Goal: Navigation & Orientation: Find specific page/section

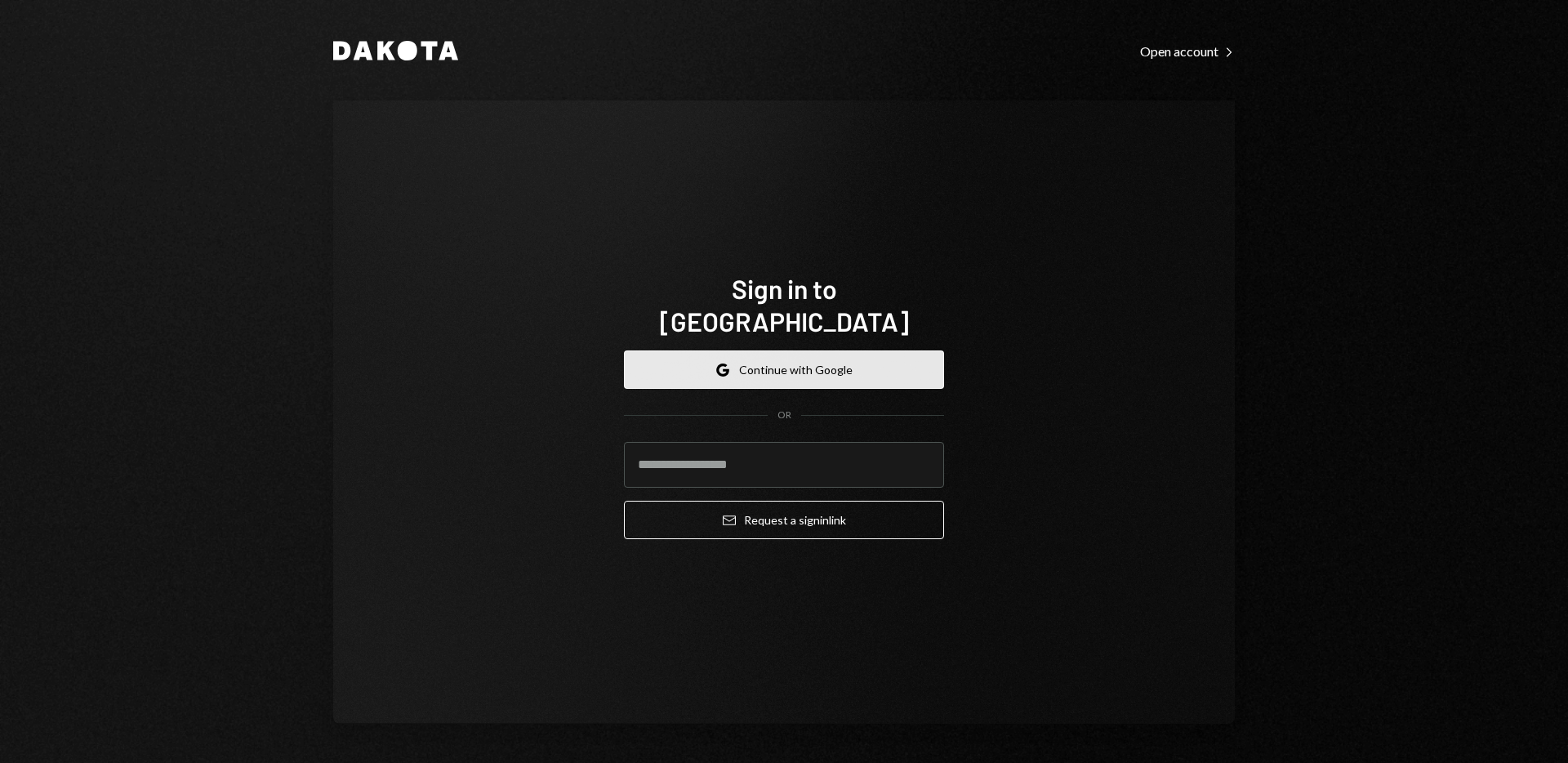
click at [866, 351] on button "Google Continue with Google" at bounding box center [784, 369] width 320 height 38
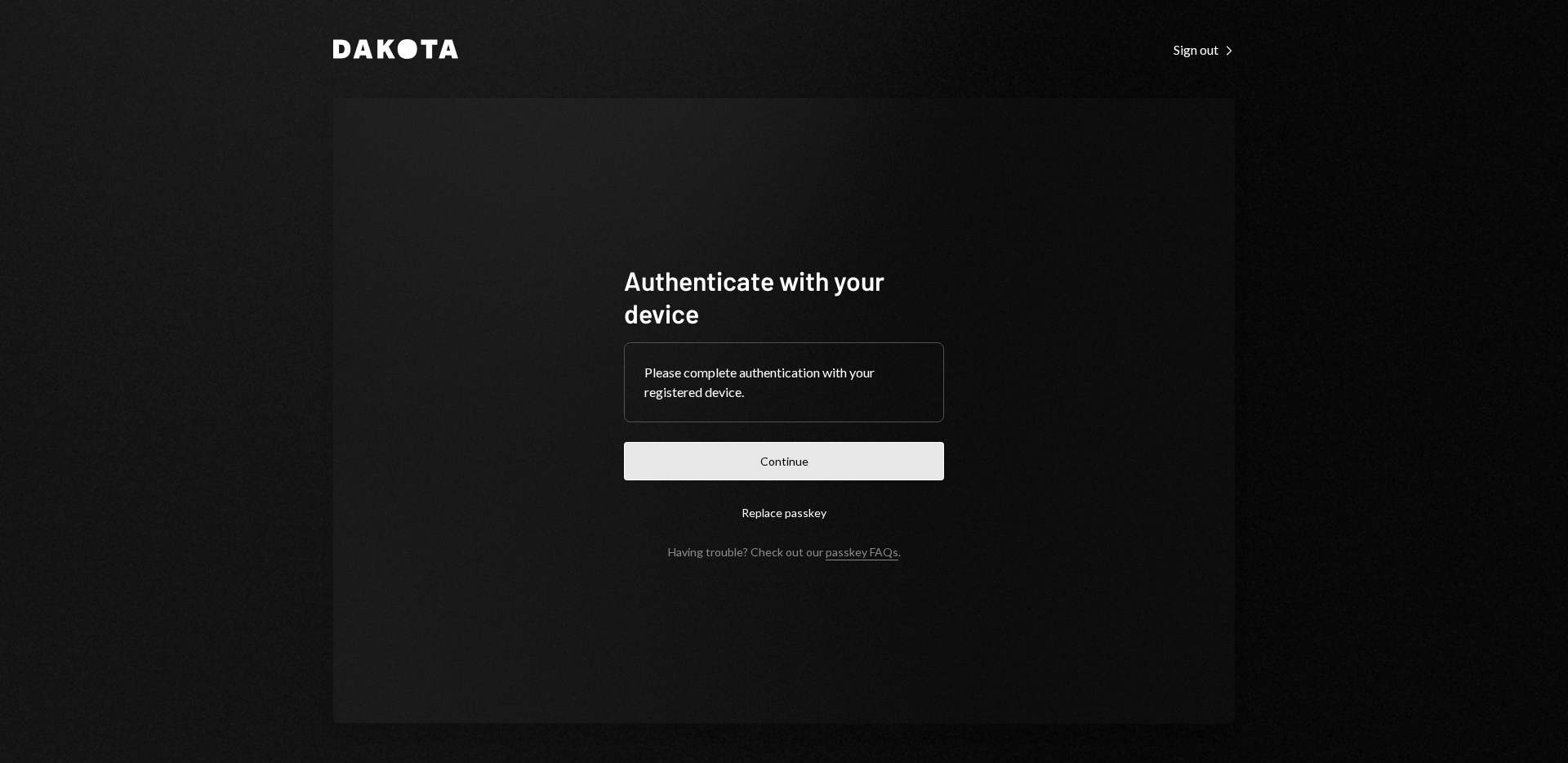
click at [858, 464] on button "Continue" at bounding box center [784, 461] width 320 height 38
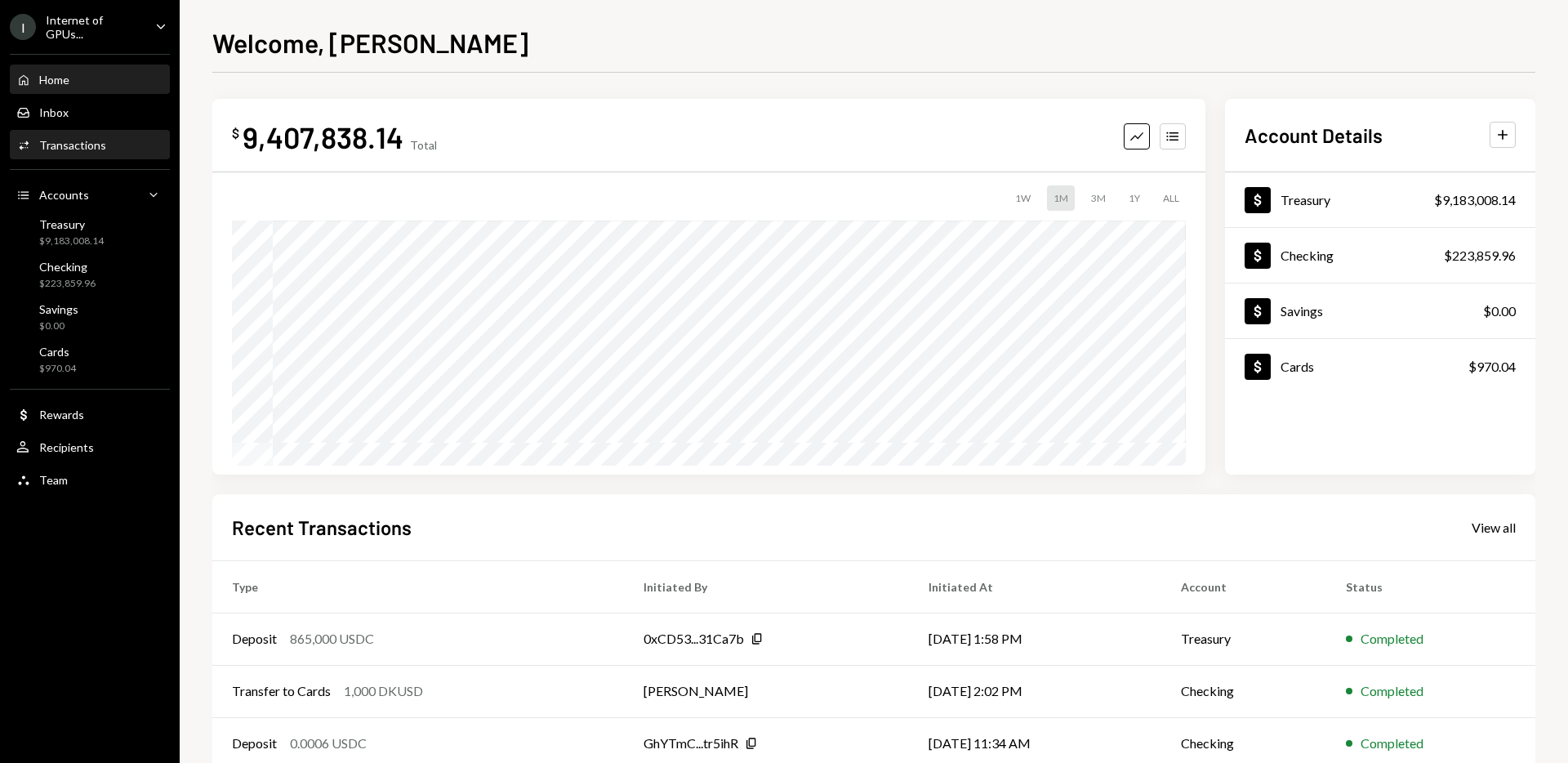
click at [89, 141] on div "Transactions" at bounding box center [72, 145] width 67 height 14
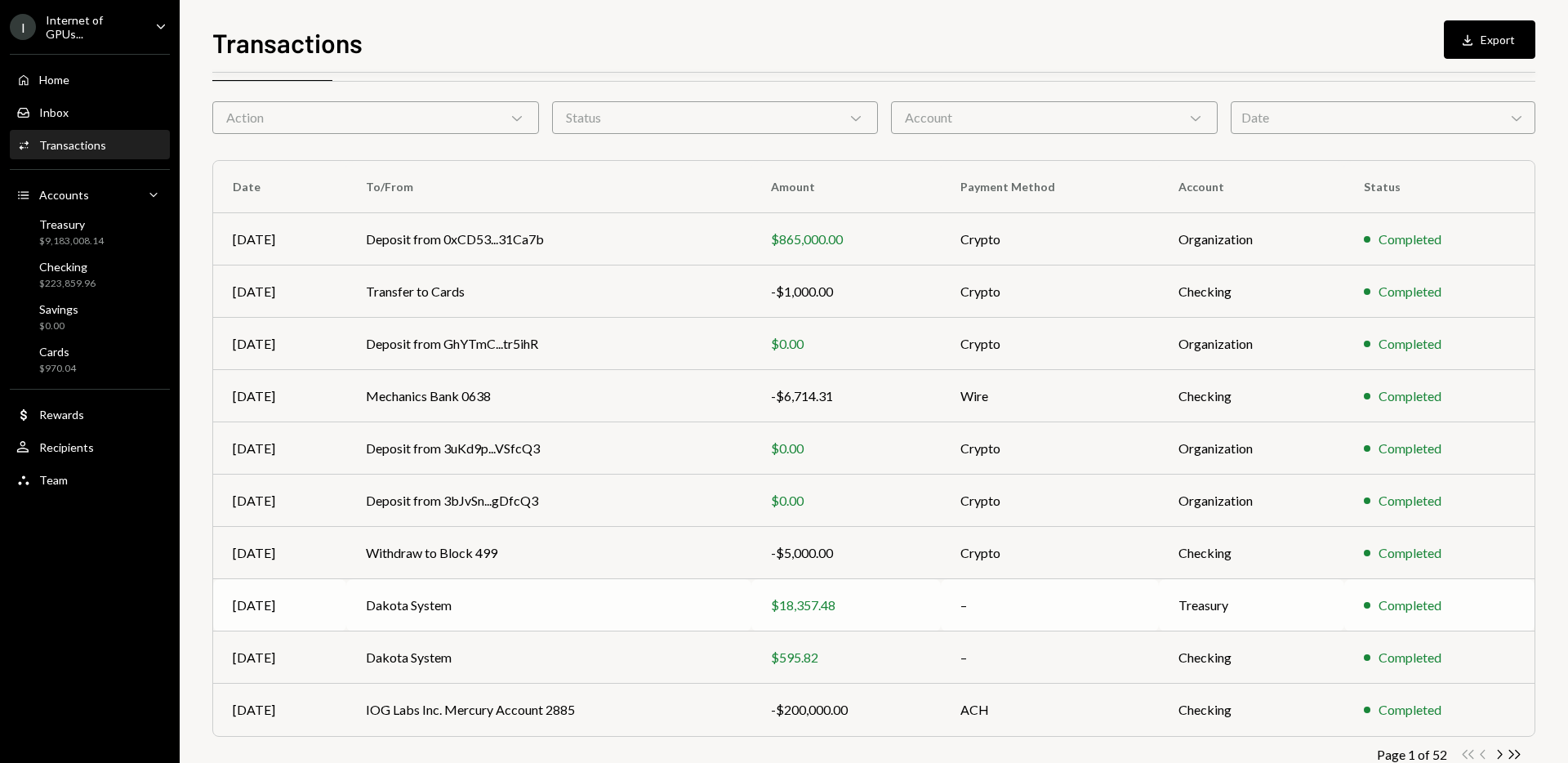
scroll to position [53, 0]
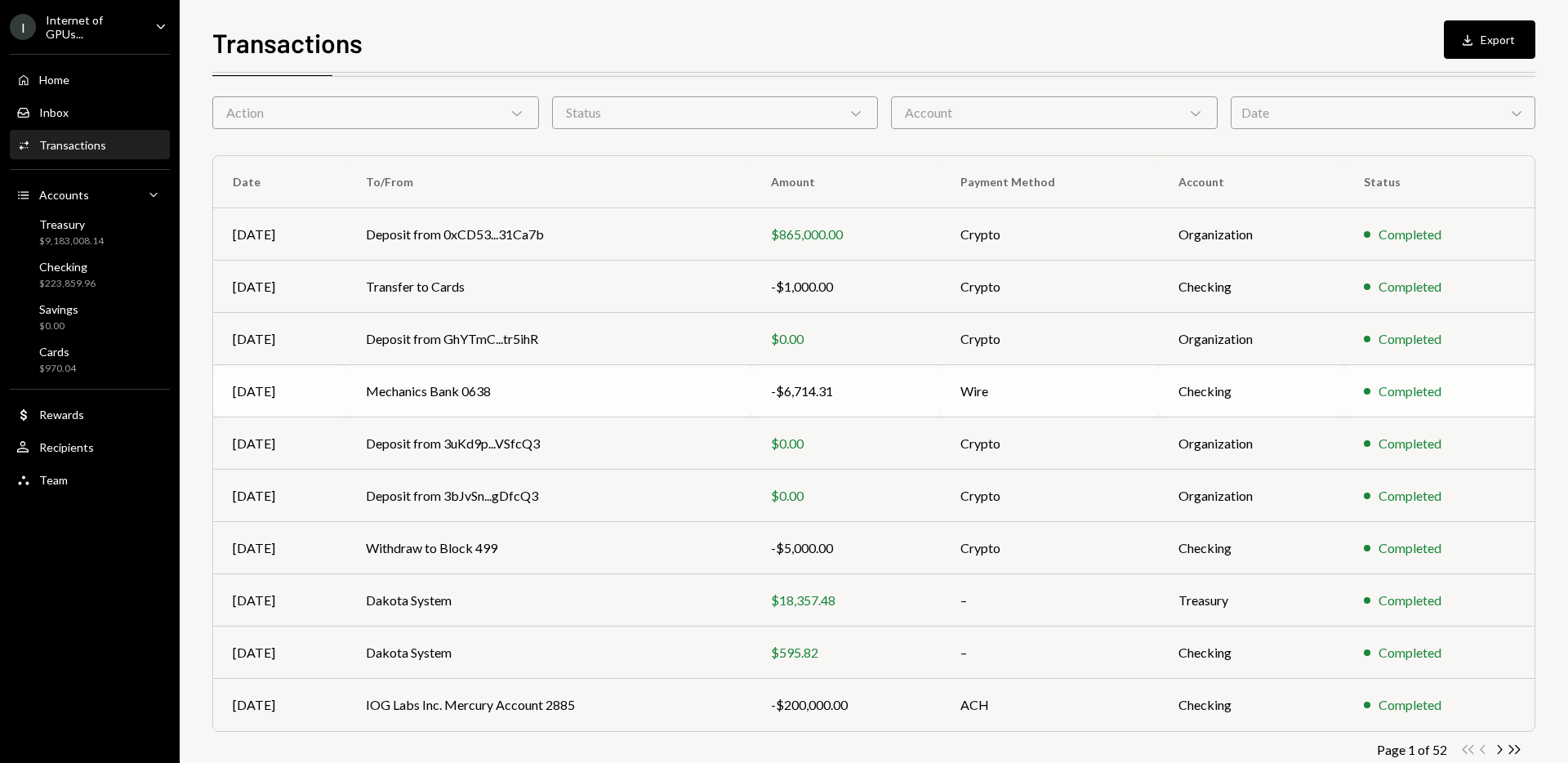
click at [864, 391] on div "-$6,714.31" at bounding box center [845, 392] width 150 height 19
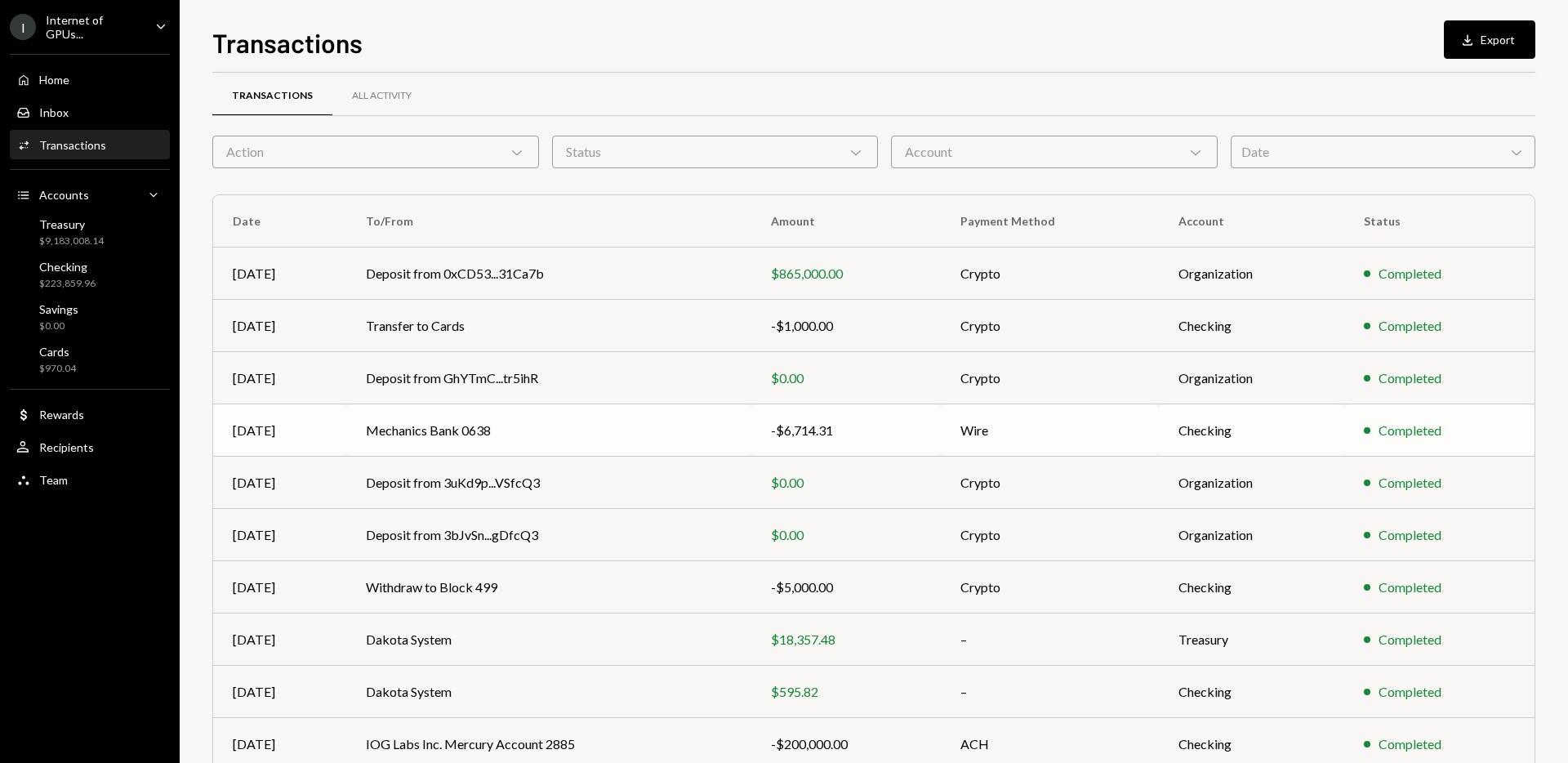
scroll to position [18, 0]
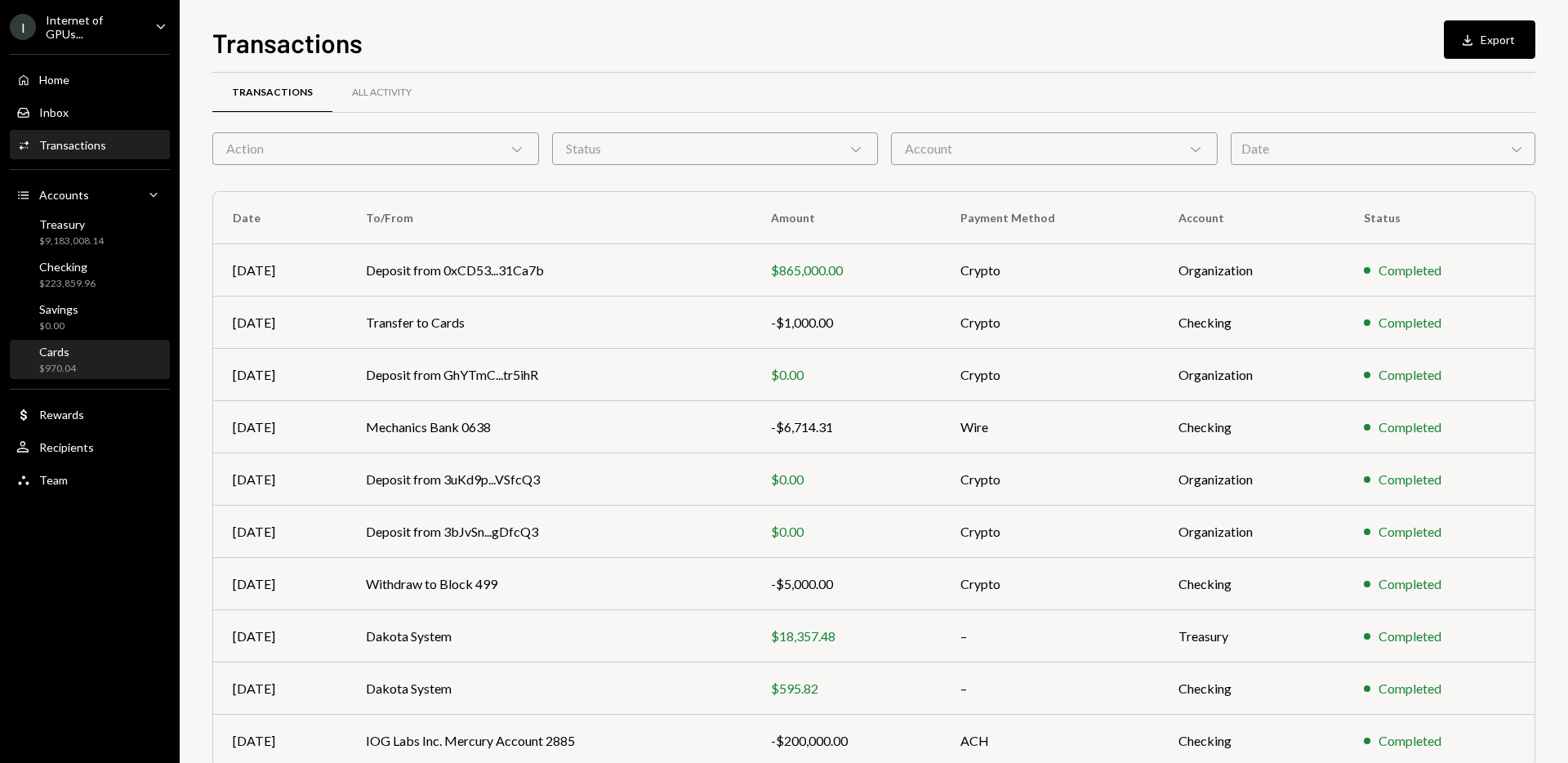
click at [83, 362] on div "Cards $970.04" at bounding box center [90, 361] width 147 height 31
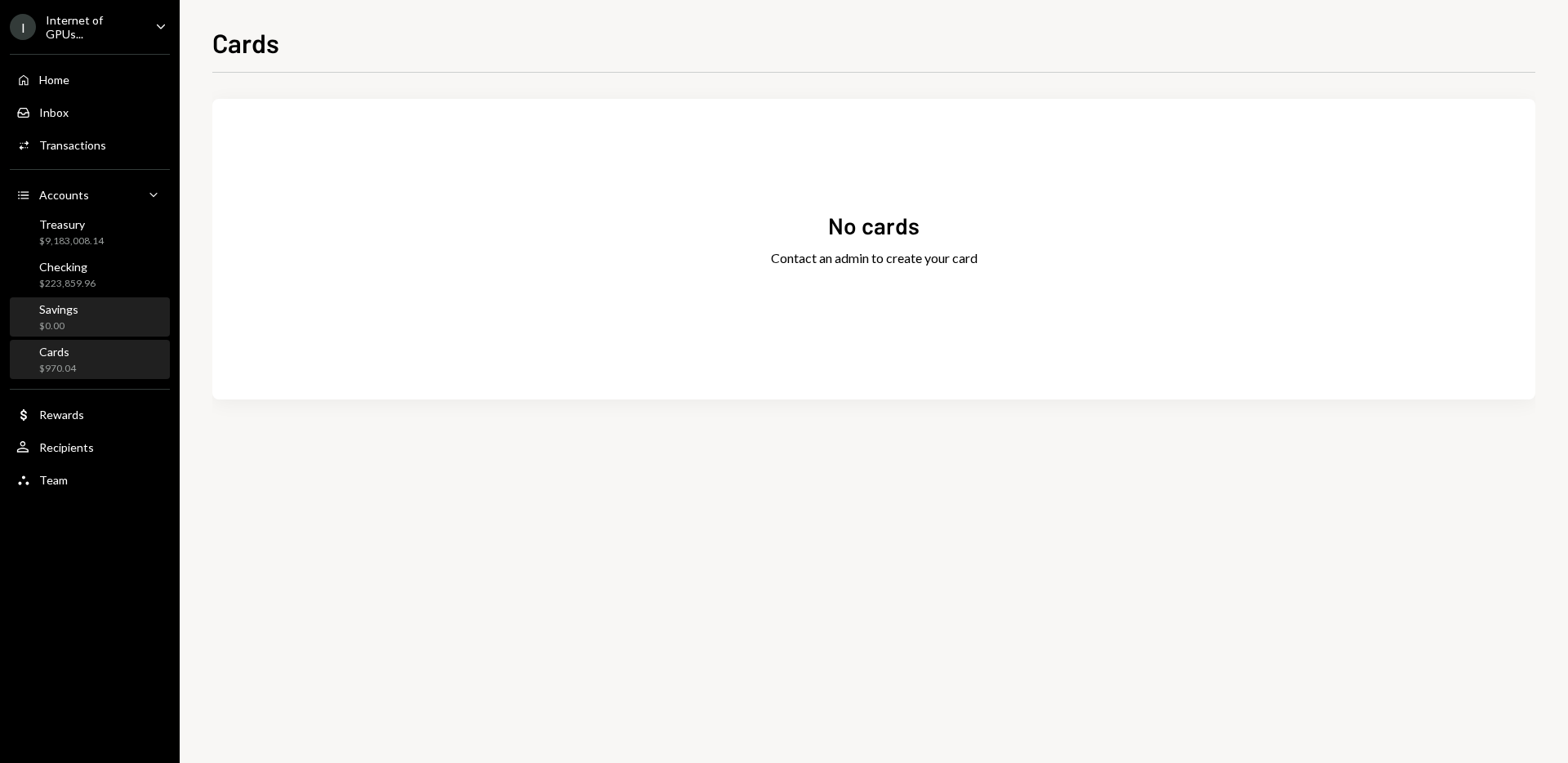
click at [103, 318] on div "Savings $0.00" at bounding box center [90, 318] width 147 height 31
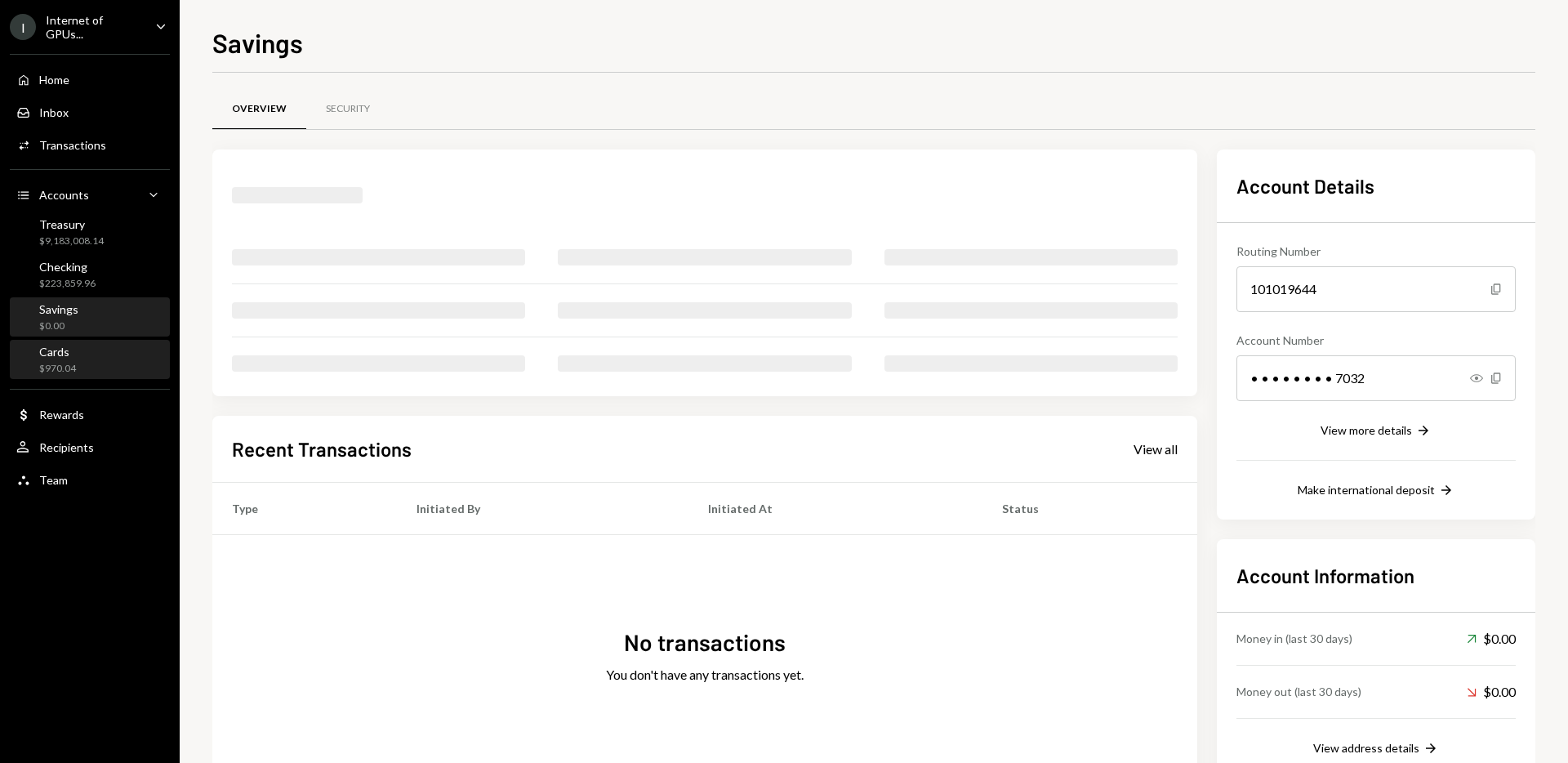
click at [107, 362] on div "Cards $970.04" at bounding box center [90, 361] width 147 height 31
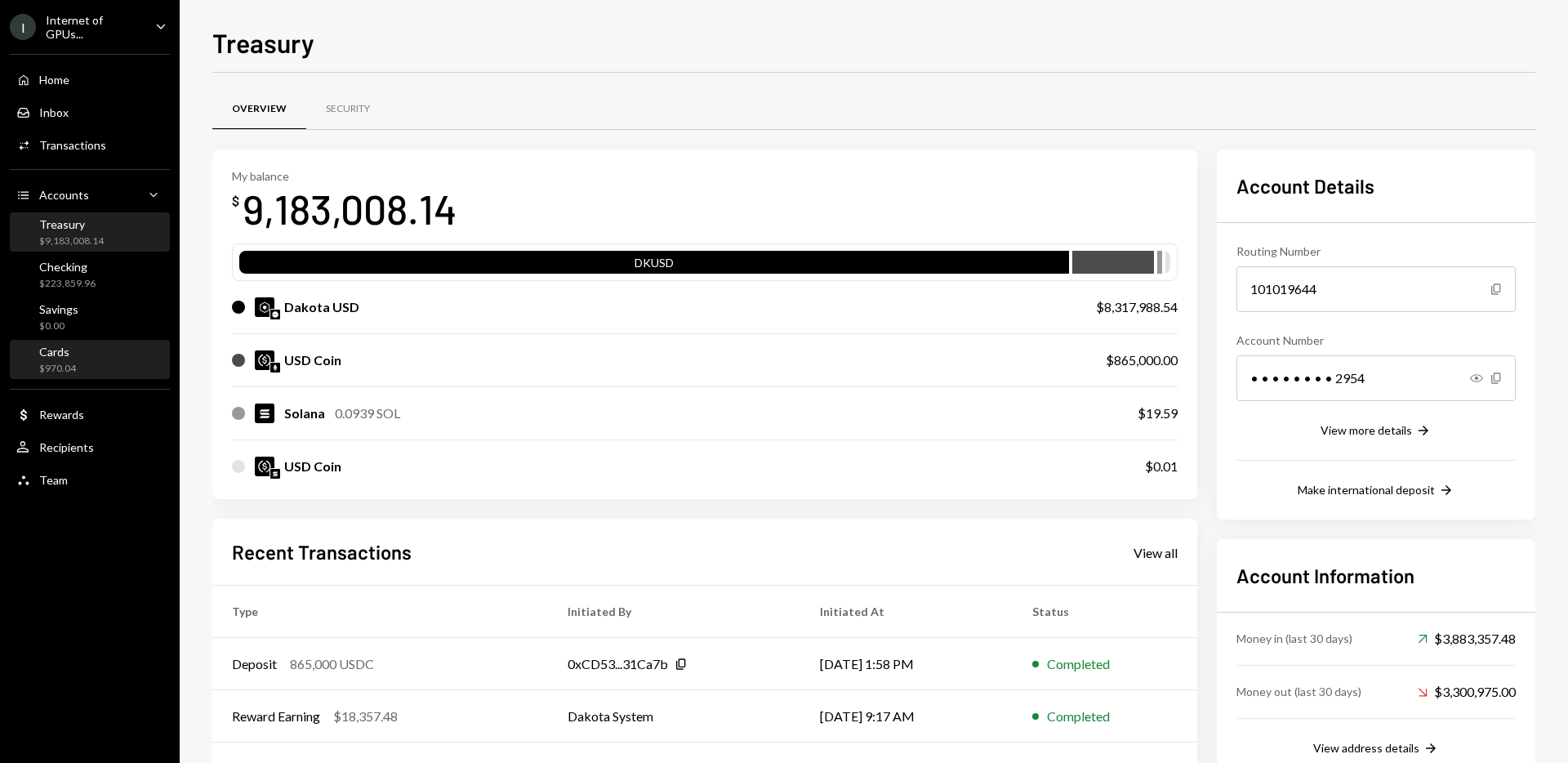
click at [99, 366] on div "Cards $970.04" at bounding box center [90, 361] width 147 height 31
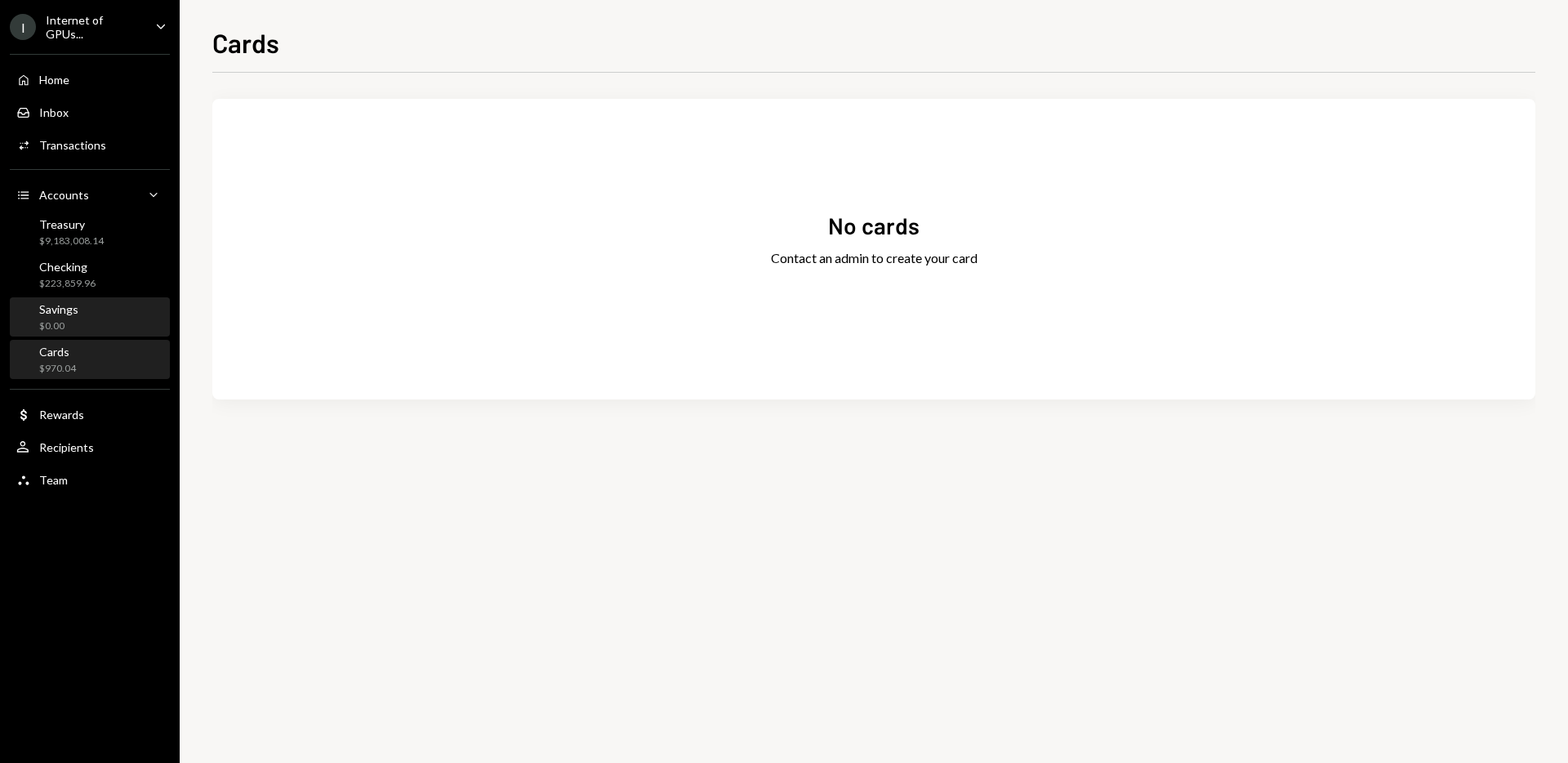
click at [91, 319] on div "Savings $0.00" at bounding box center [90, 318] width 147 height 31
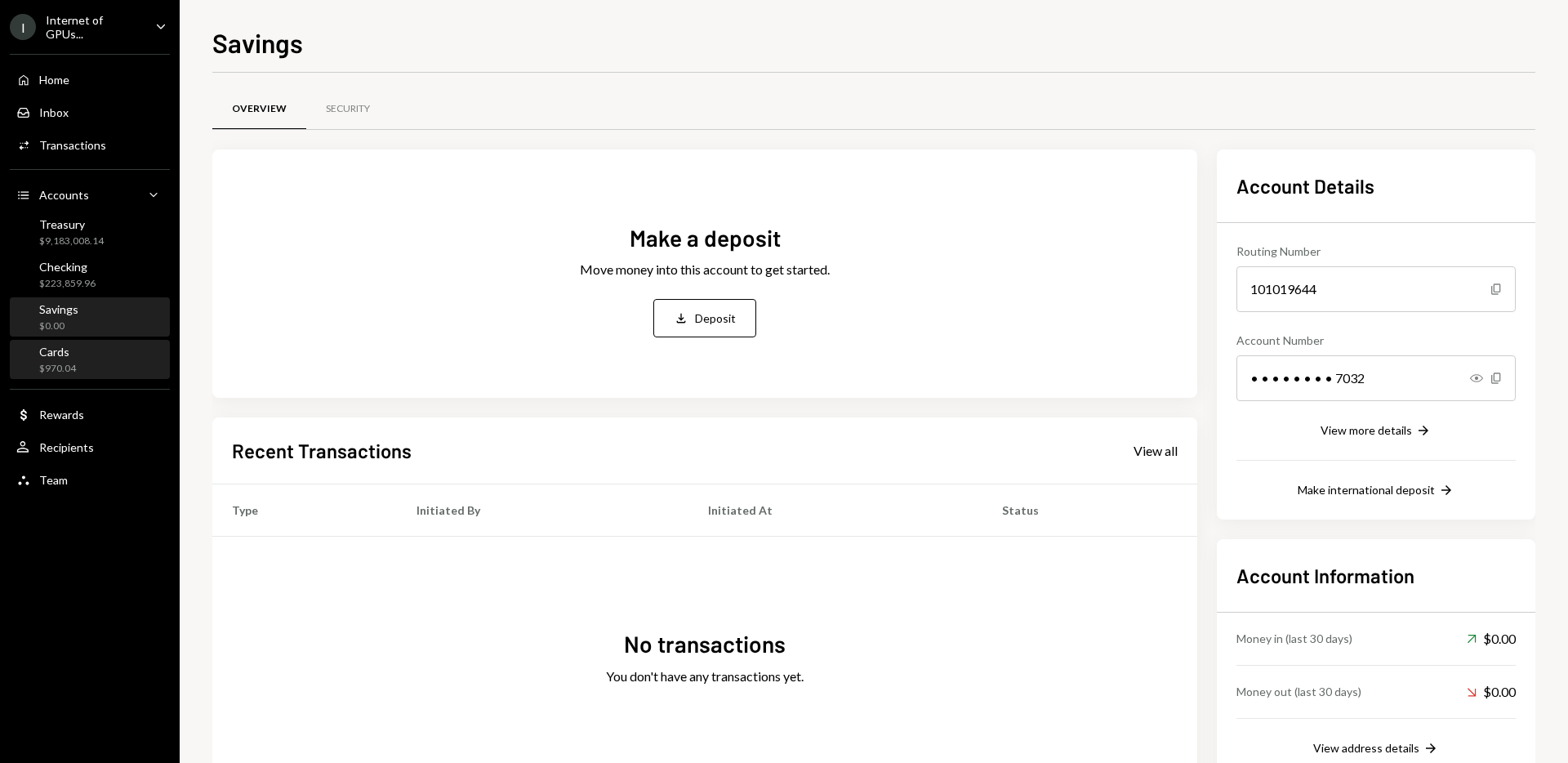
click at [94, 368] on div "Cards $970.04" at bounding box center [90, 361] width 147 height 31
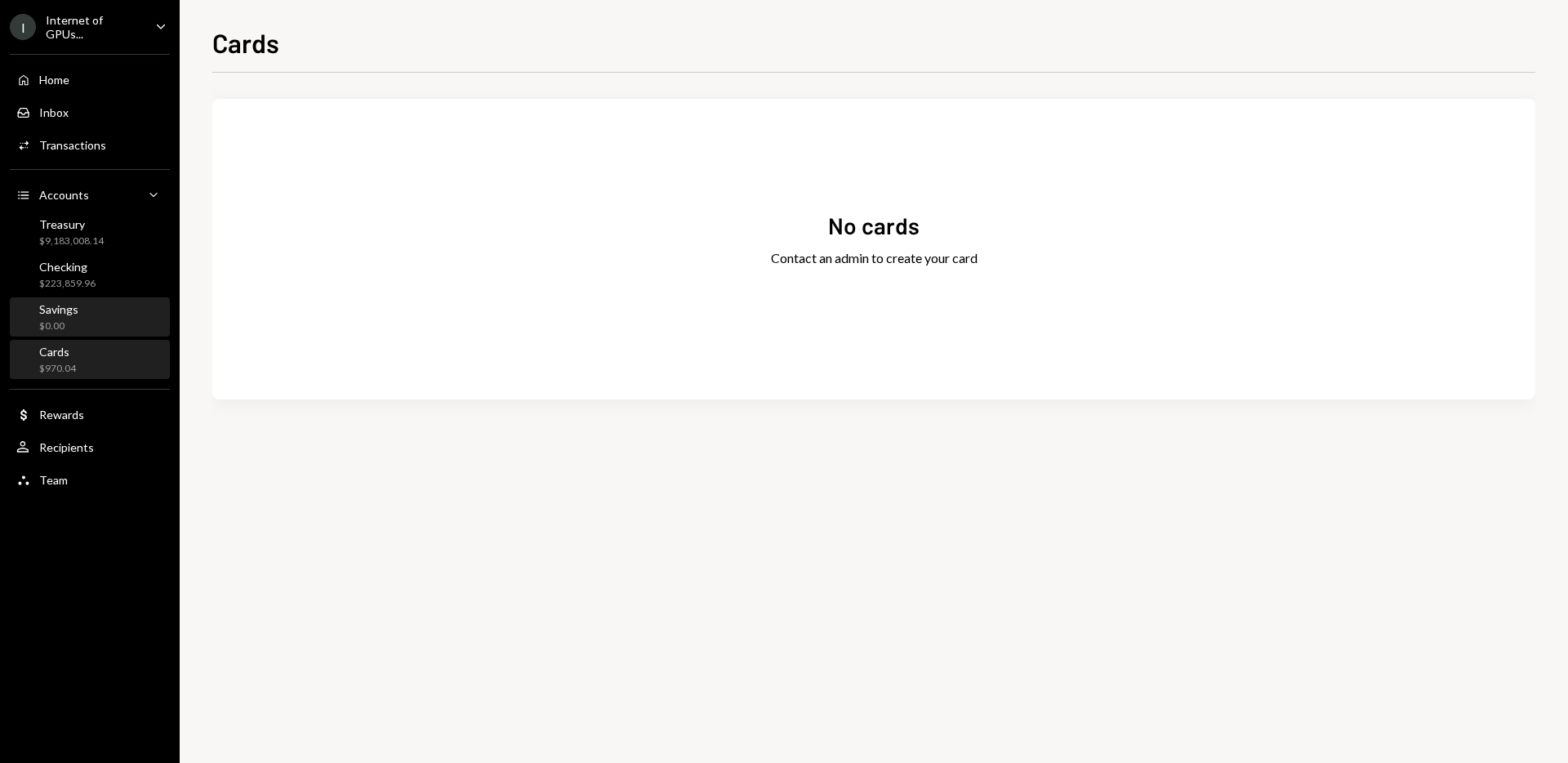
click at [139, 320] on div "Savings $0.00" at bounding box center [90, 318] width 147 height 31
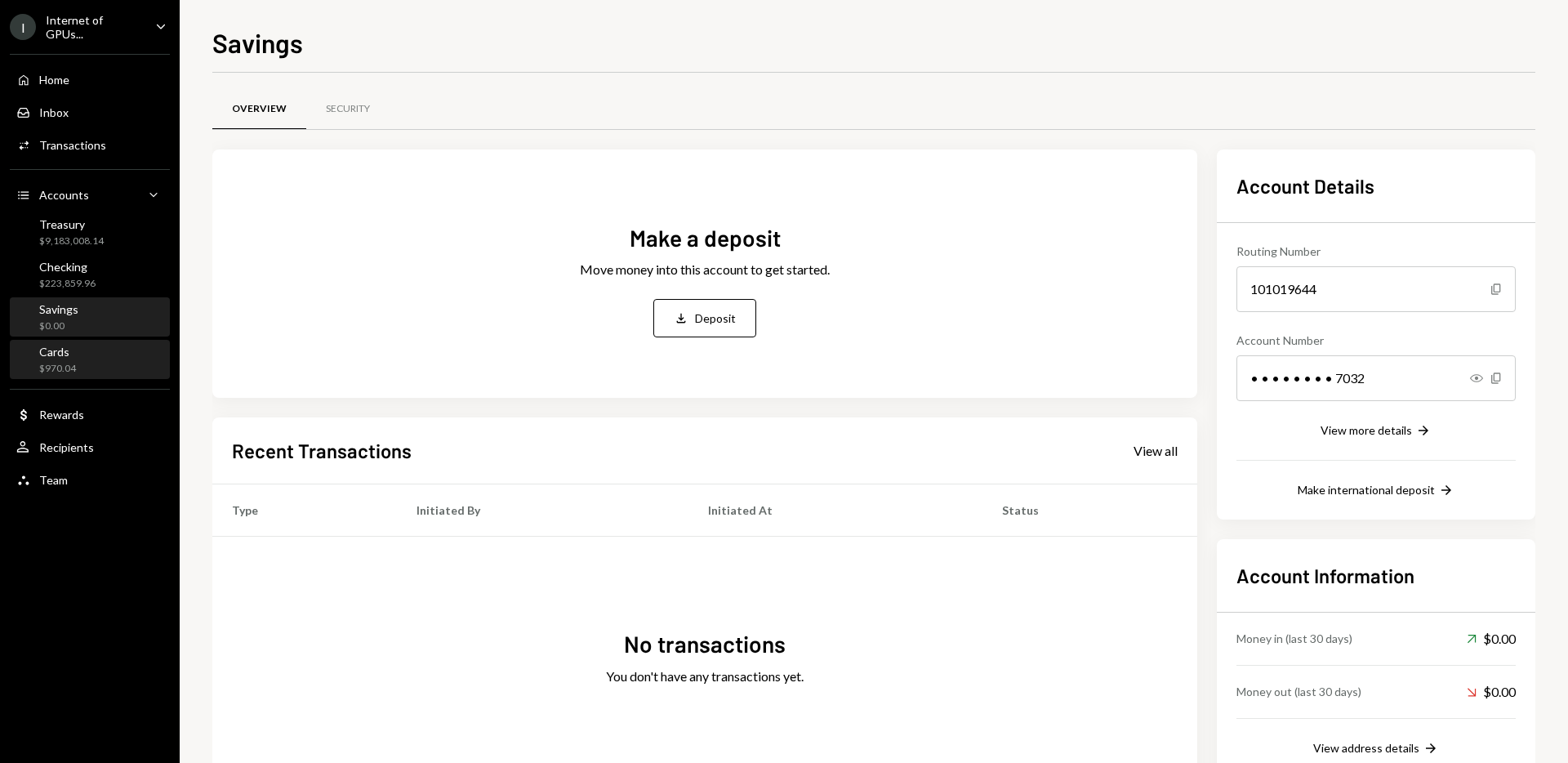
click at [128, 358] on div "Cards $970.04" at bounding box center [90, 361] width 147 height 31
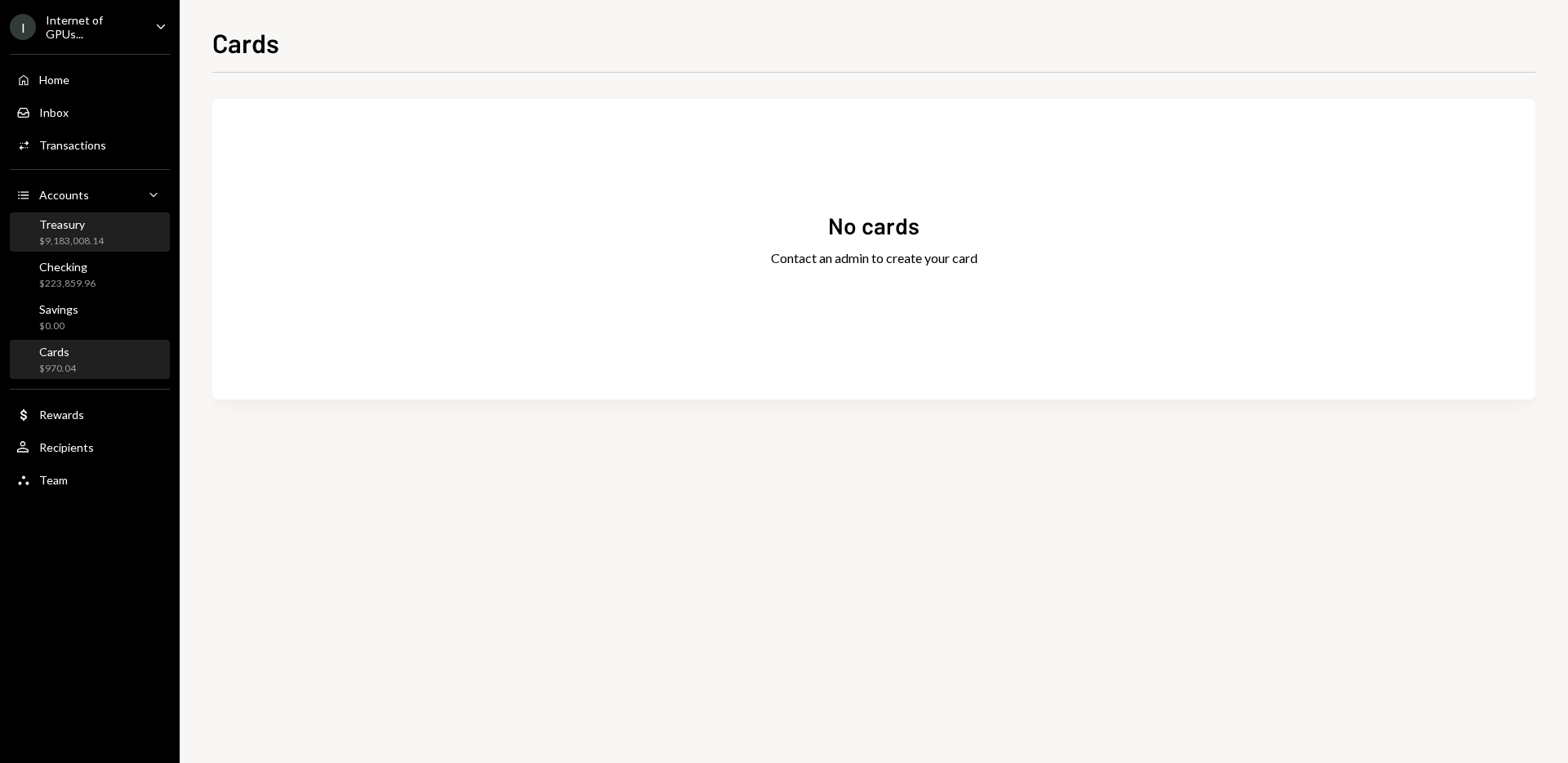
click at [85, 227] on div "Treasury" at bounding box center [71, 224] width 64 height 14
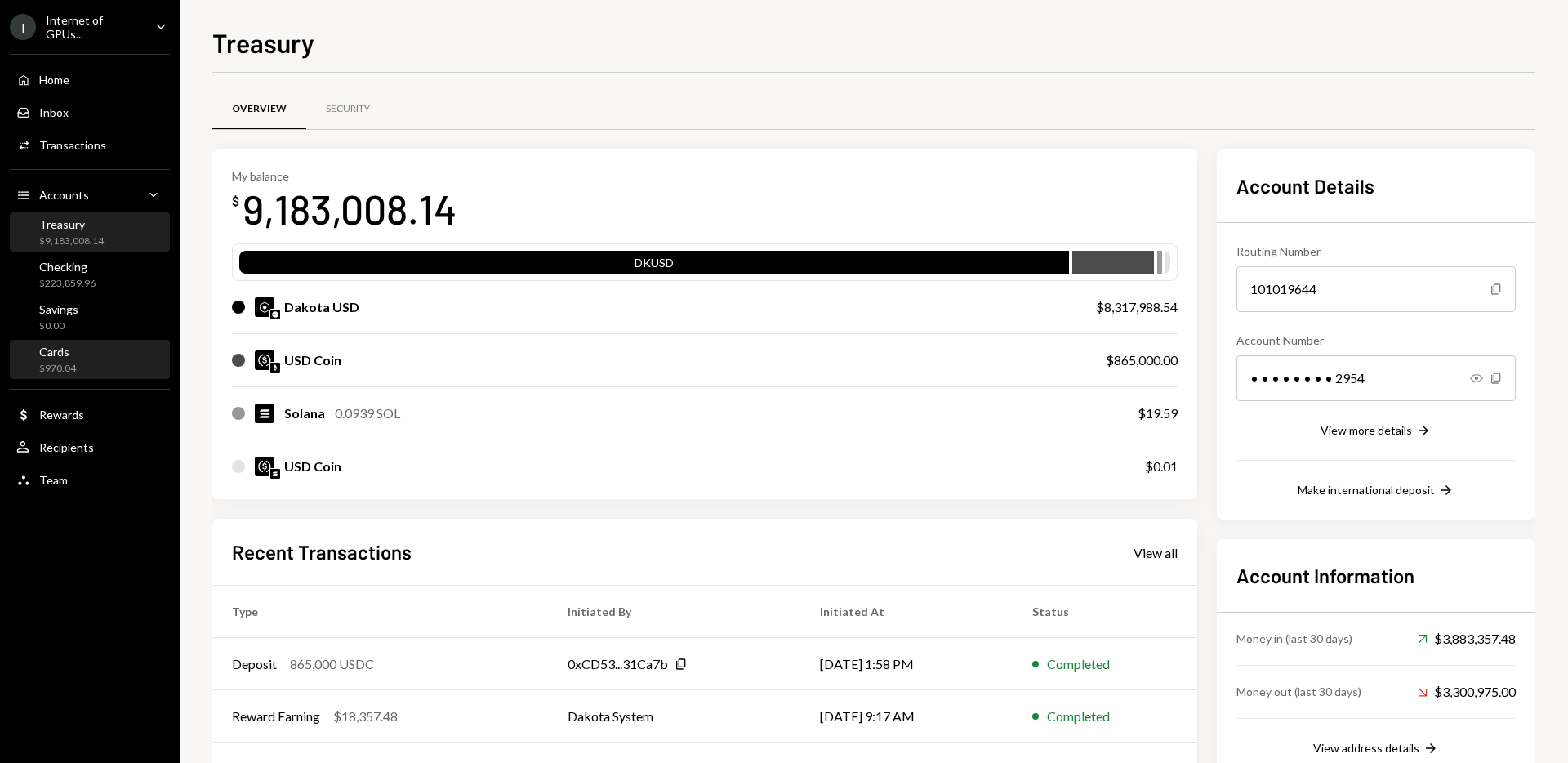
click at [112, 355] on div "Cards $970.04" at bounding box center [90, 361] width 147 height 31
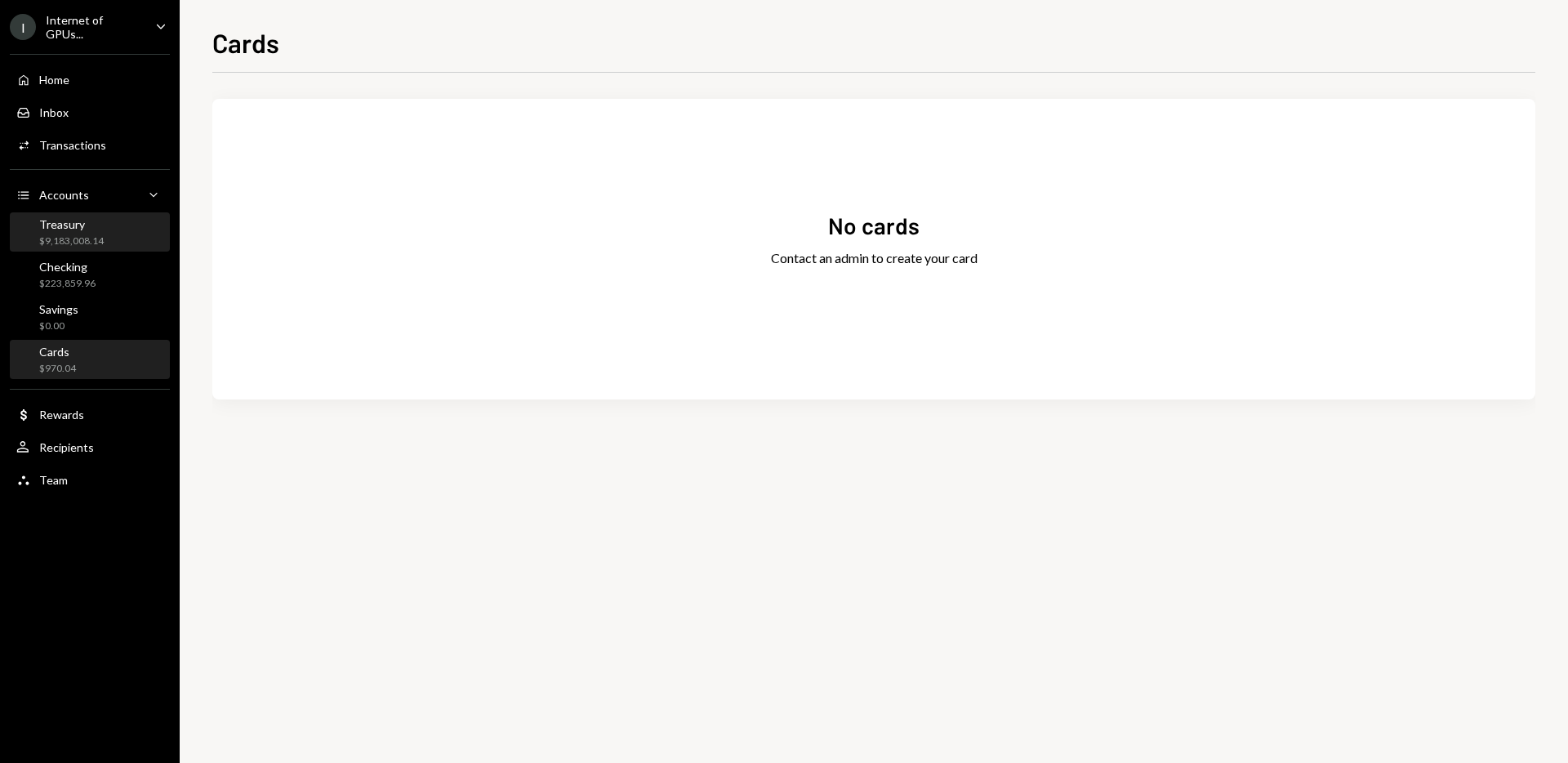
click at [100, 225] on div "Treasury" at bounding box center [71, 224] width 64 height 14
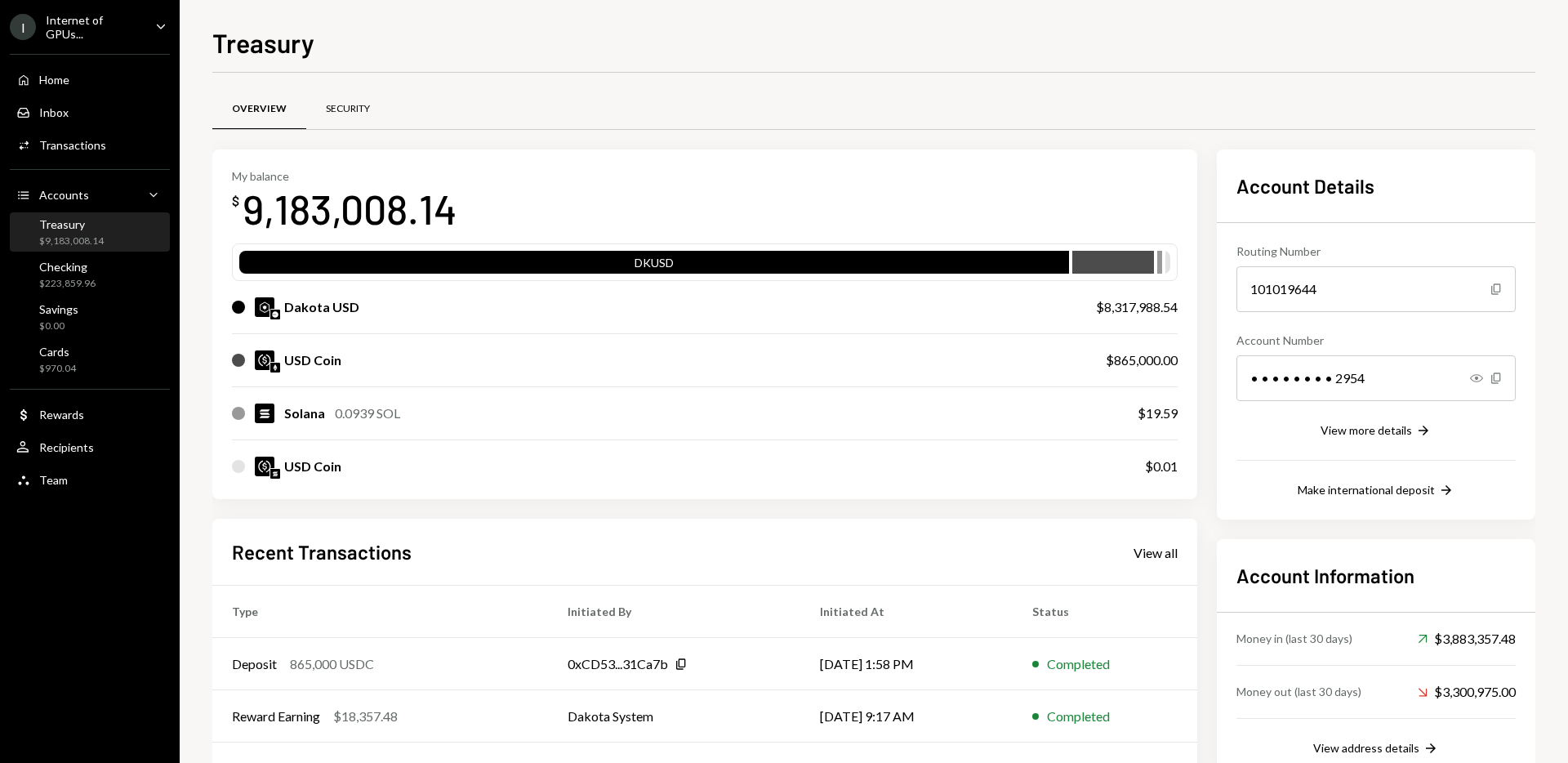
click at [330, 119] on div "Security" at bounding box center [348, 110] width 84 height 39
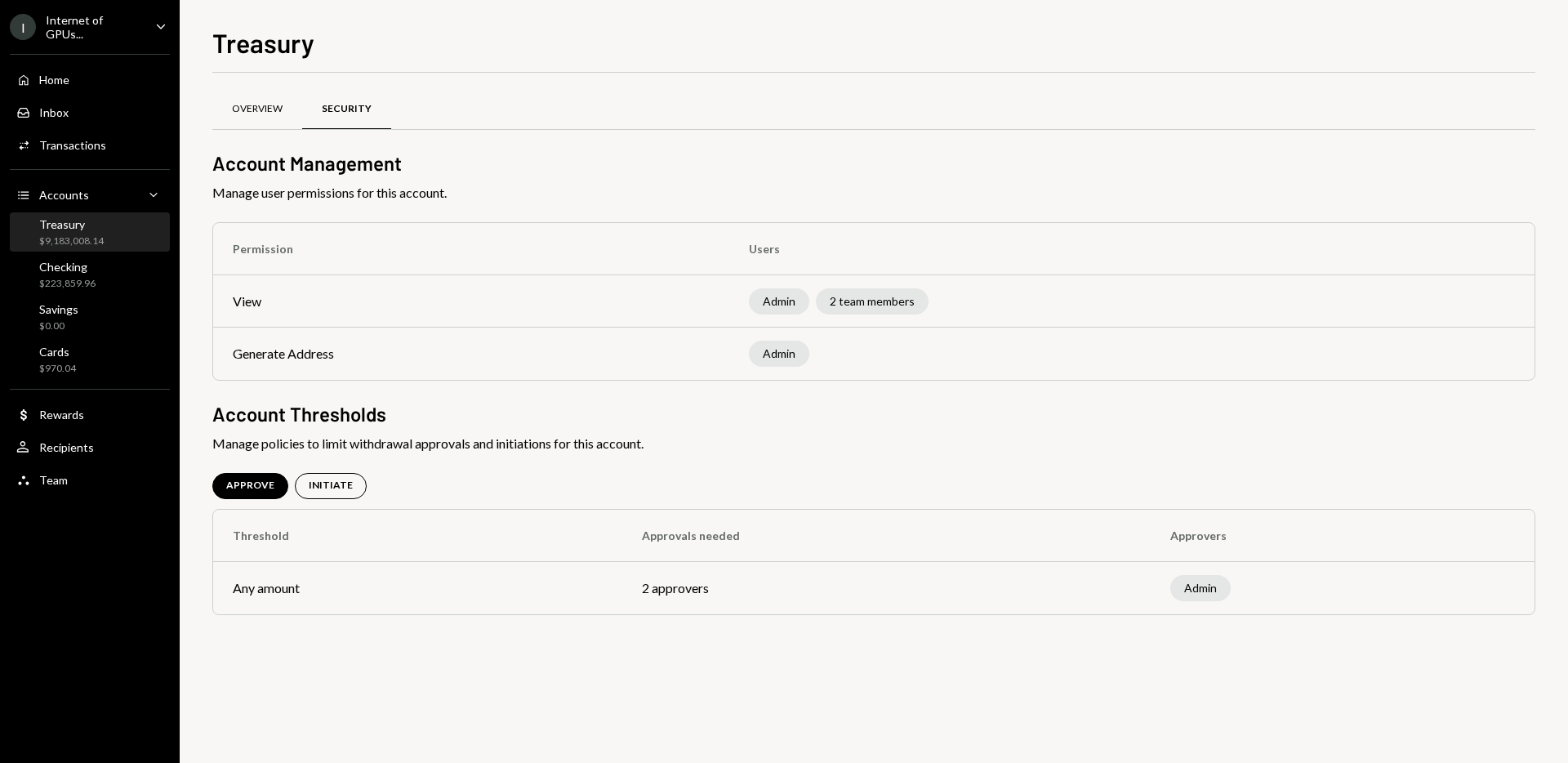
click at [265, 106] on div "Overview" at bounding box center [257, 109] width 51 height 14
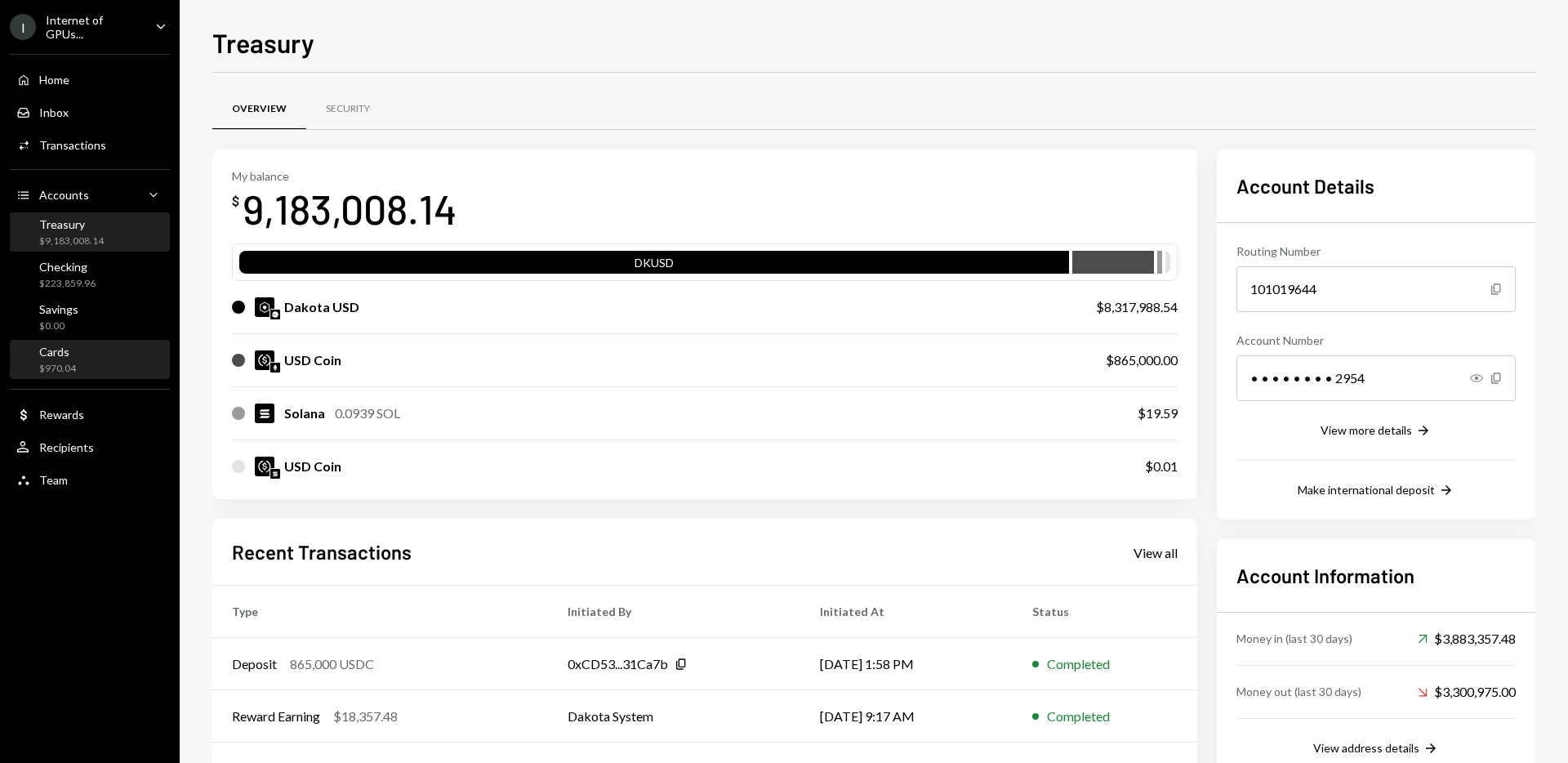
click at [80, 361] on div "Cards $970.04" at bounding box center [90, 361] width 147 height 31
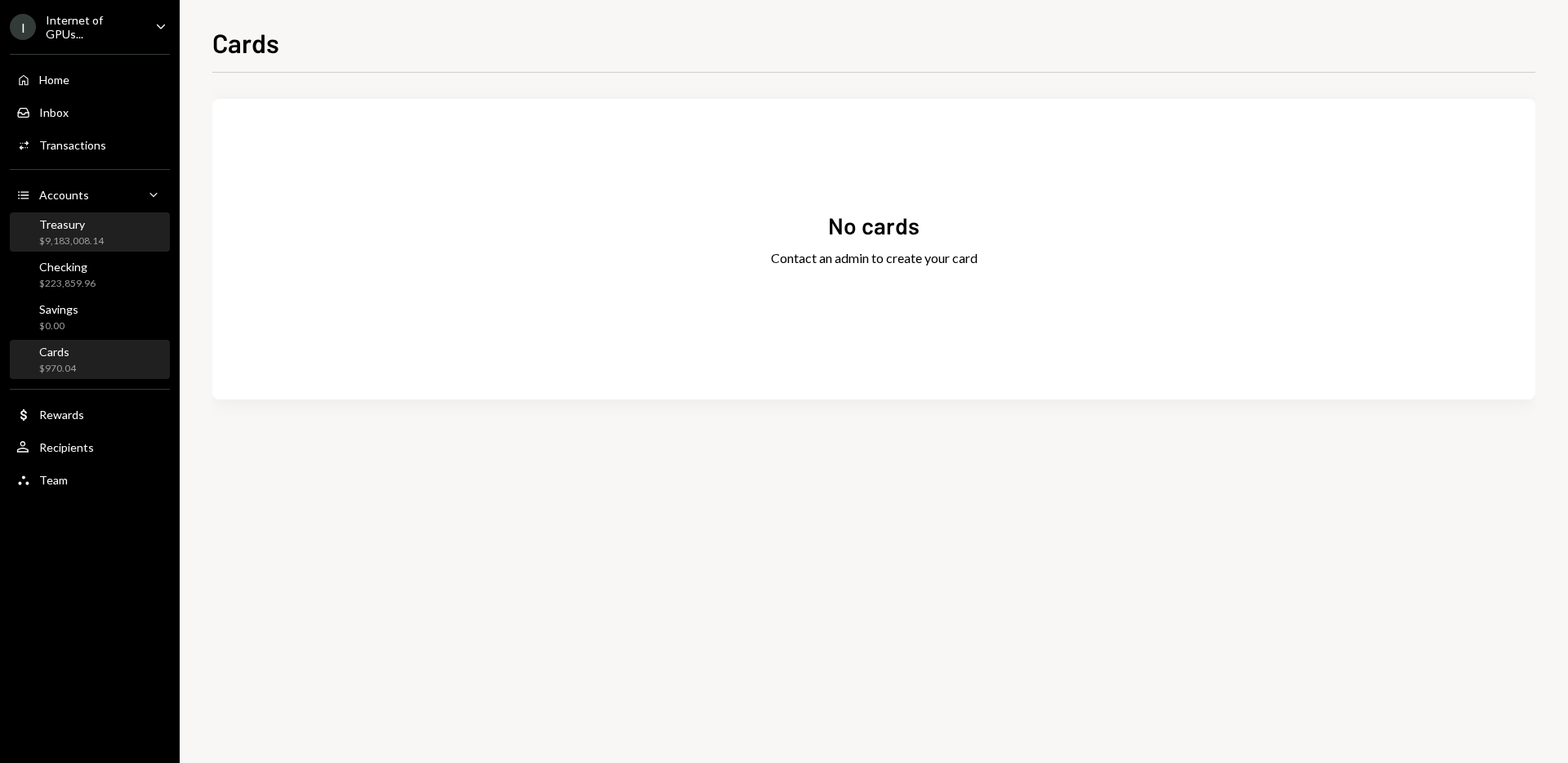
click at [75, 231] on div "Treasury $9,183,008.14" at bounding box center [71, 233] width 64 height 31
